Goal: Task Accomplishment & Management: Use online tool/utility

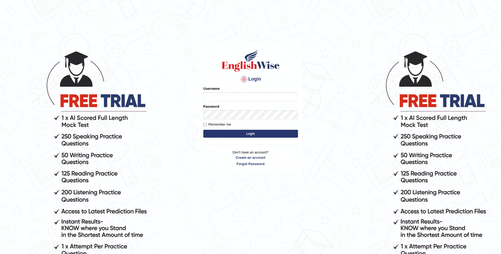
type input "Golden"
click at [251, 136] on button "Login" at bounding box center [250, 134] width 95 height 8
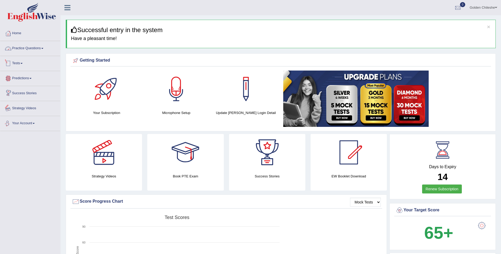
click at [44, 51] on link "Practice Questions" at bounding box center [30, 47] width 60 height 13
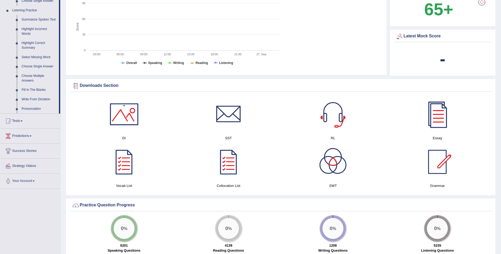
scroll to position [237, 0]
